Goal: Navigation & Orientation: Find specific page/section

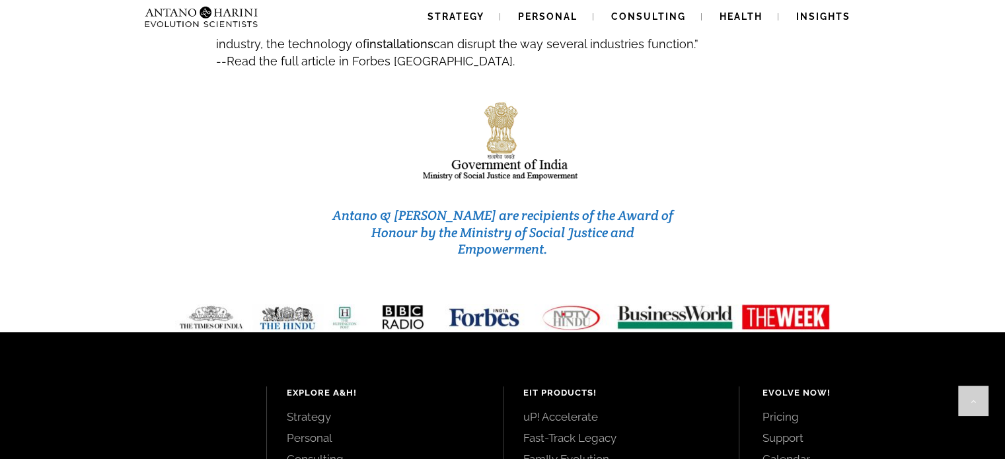
scroll to position [5583, 0]
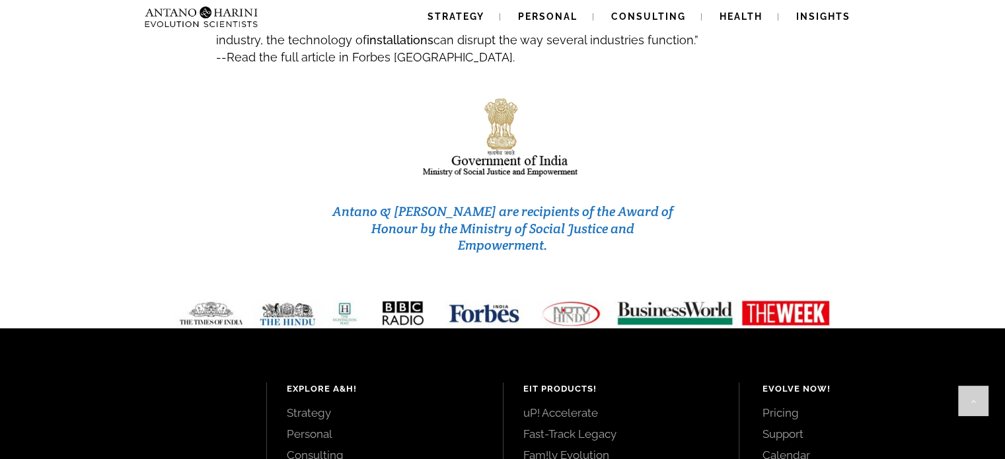
click at [307, 448] on link "Consulting" at bounding box center [385, 455] width 196 height 15
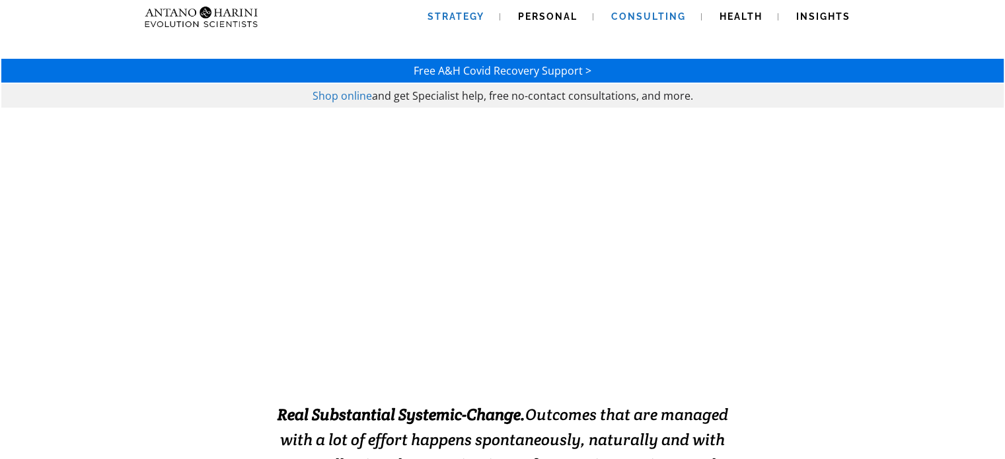
click at [478, 20] on span "Strategy" at bounding box center [455, 16] width 57 height 11
